Goal: Transaction & Acquisition: Subscribe to service/newsletter

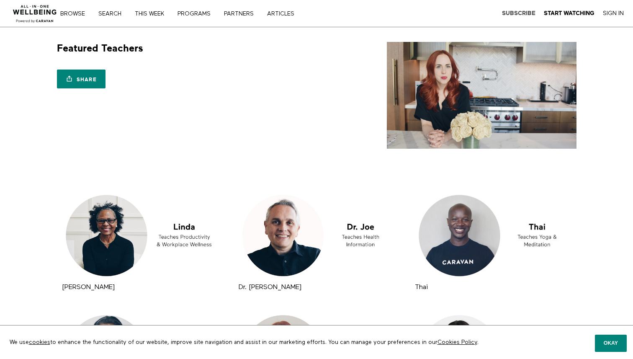
click at [519, 13] on strong "Subscribe" at bounding box center [519, 13] width 34 height 6
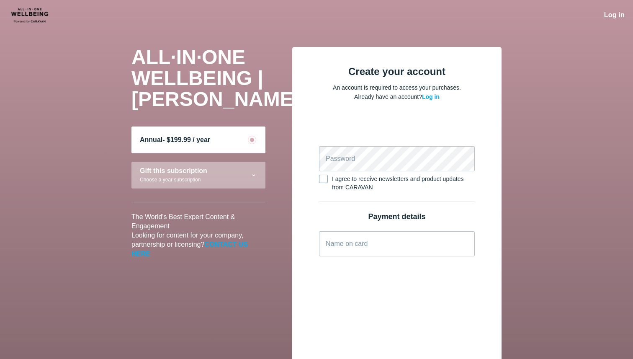
click at [205, 272] on div "ALL·IN·ONE WELLBEING | CARAVAN Annual - $199.99 / year Gift this subscription C…" at bounding box center [316, 323] width 387 height 552
